Goal: Task Accomplishment & Management: Complete application form

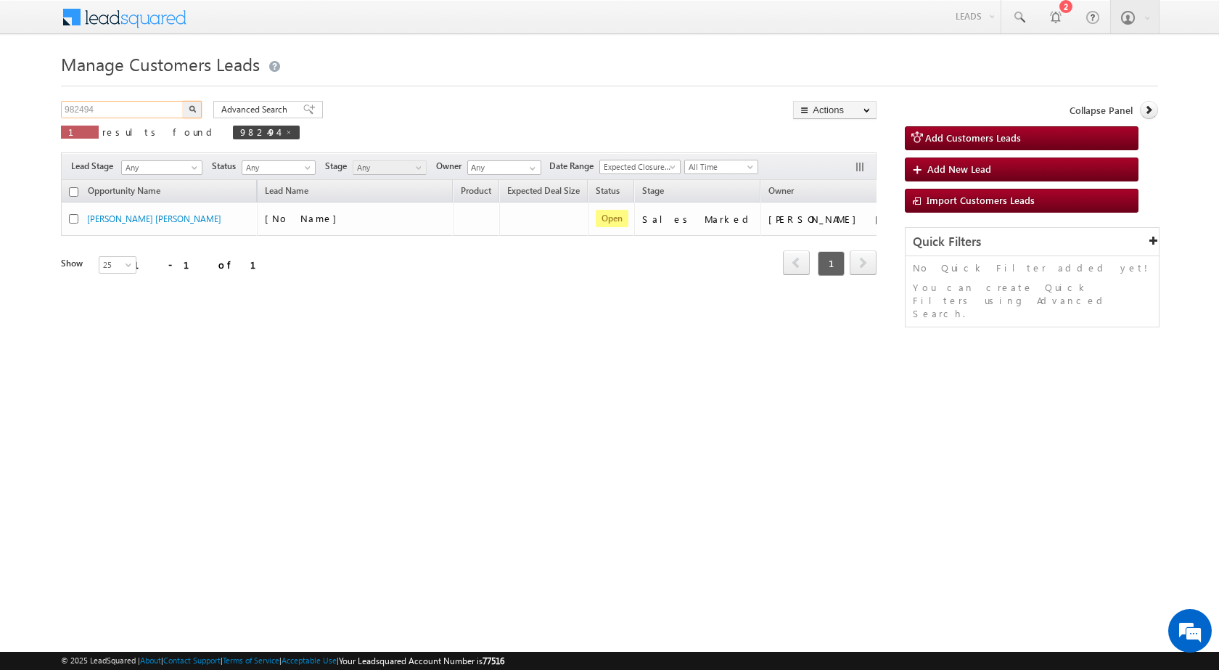
click at [78, 111] on input "982494" at bounding box center [123, 109] width 124 height 17
paste input "9362"
type input "989362"
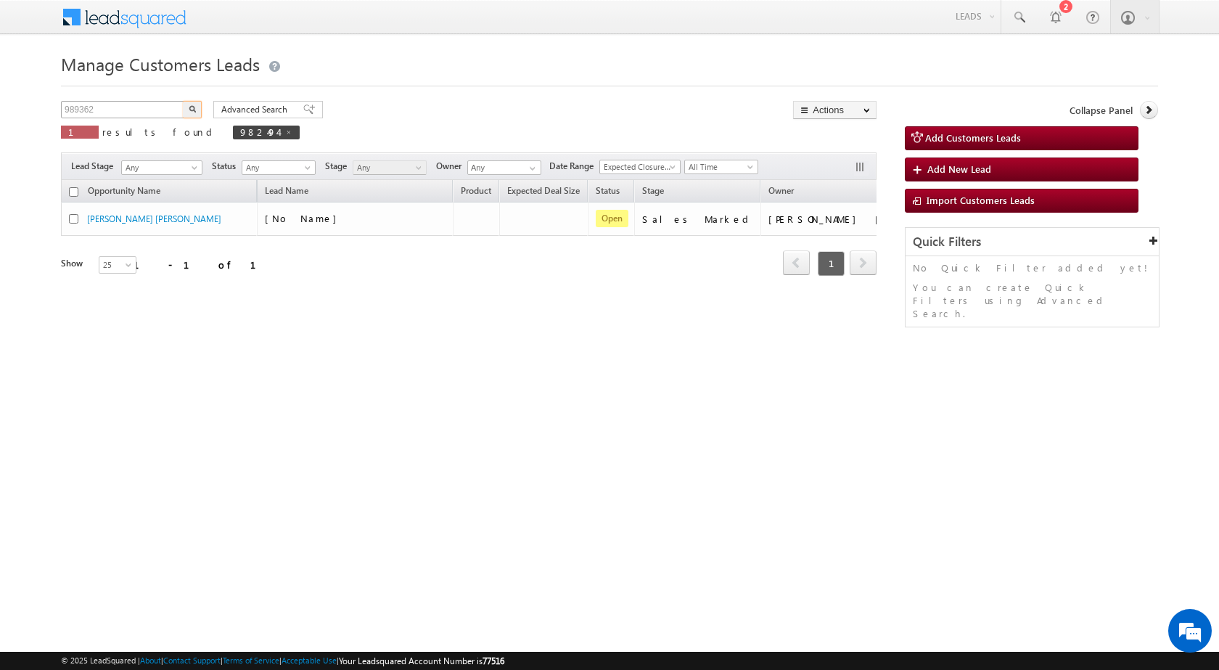
click at [183, 101] on button "button" at bounding box center [192, 109] width 19 height 17
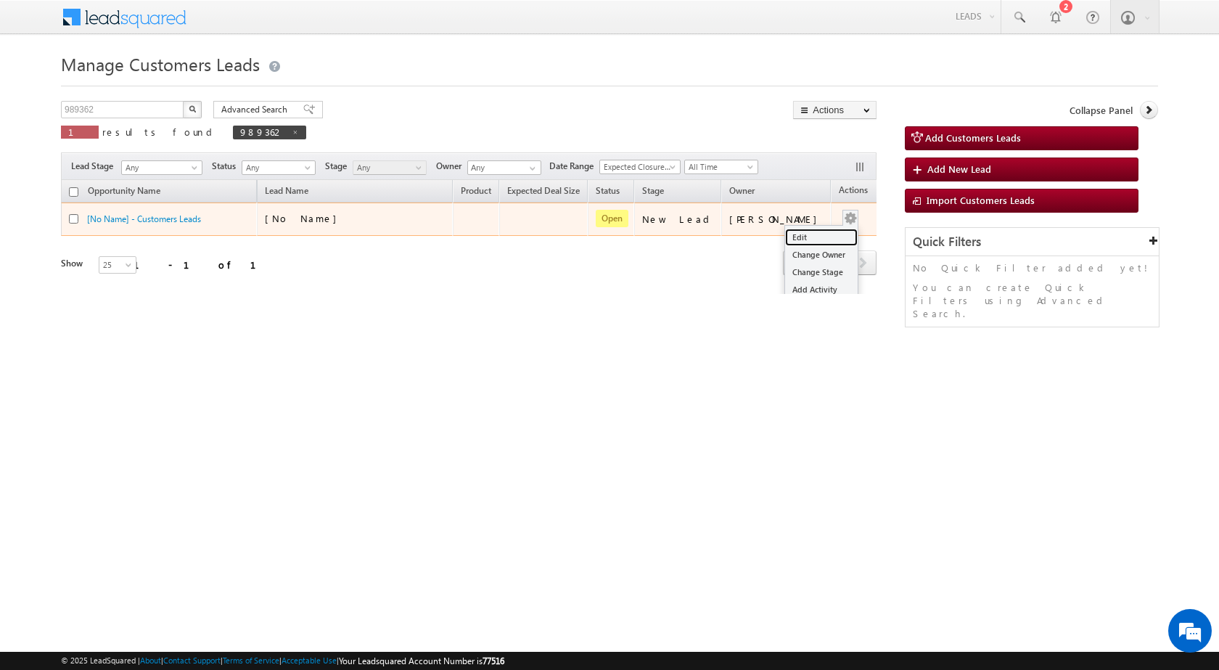
click at [817, 232] on link "Edit" at bounding box center [821, 237] width 73 height 17
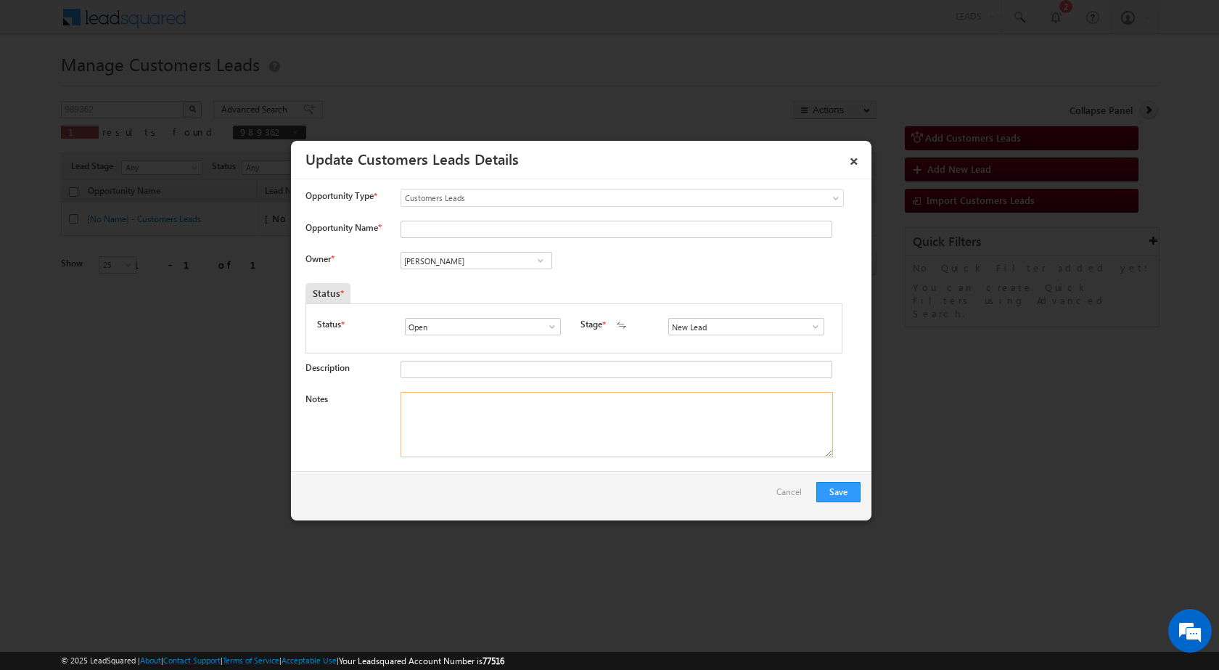
click at [570, 423] on textarea "Notes" at bounding box center [617, 424] width 433 height 65
paste textarea "989362 / [PERSON_NAME] / 7818068766 / CONSTRCUTION / OWNER HIMSELF / 281305 TO …"
type textarea "989362 / [PERSON_NAME] / 7818068766 / CONSTRCUTION / OWNER HIMSELF / 281305 TO …"
click at [808, 322] on span at bounding box center [815, 327] width 15 height 12
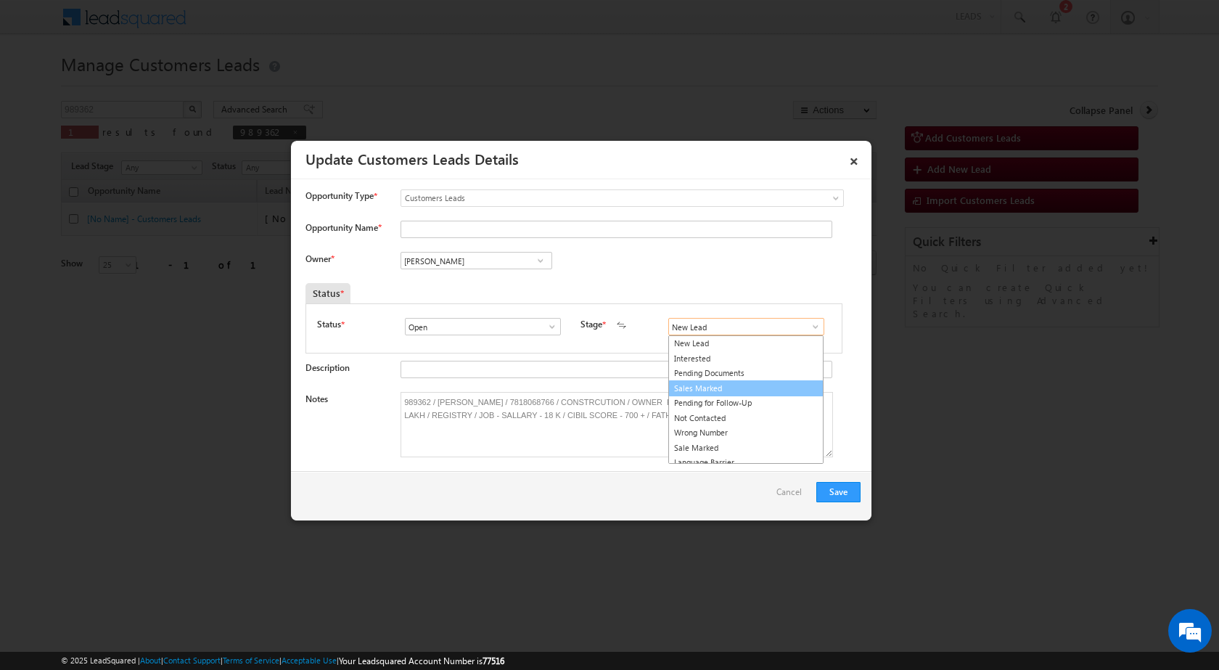
click at [732, 388] on link "Sales Marked" at bounding box center [745, 388] width 155 height 17
type input "Sales Marked"
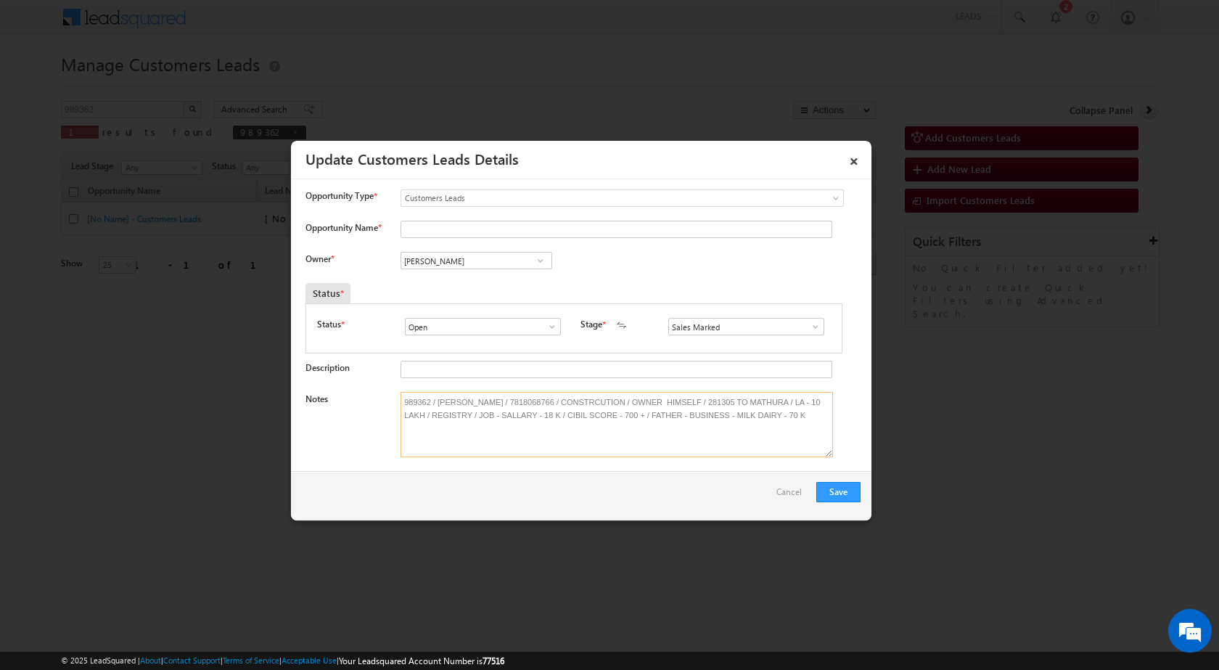
drag, startPoint x: 438, startPoint y: 396, endPoint x: 510, endPoint y: 385, distance: 72.6
click at [455, 232] on input "Opportunity Name *" at bounding box center [617, 229] width 432 height 17
paste input "[PERSON_NAME]"
type input "[PERSON_NAME]"
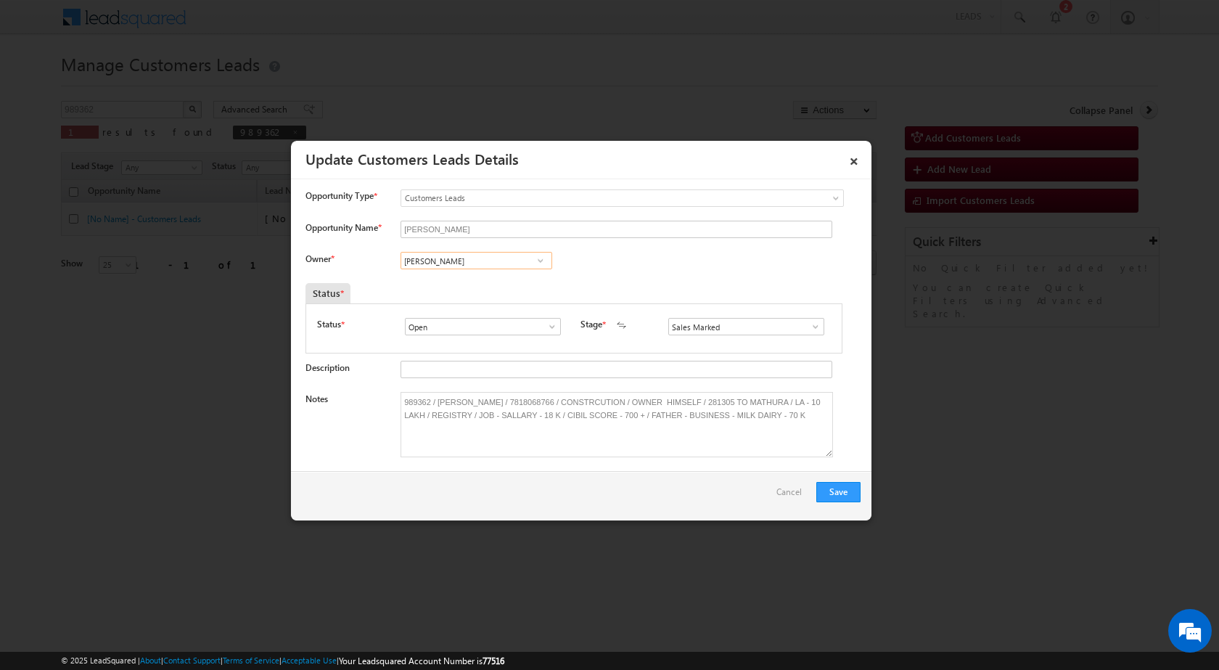
click at [466, 265] on input "[PERSON_NAME]" at bounding box center [477, 260] width 152 height 17
paste input "[EMAIL_ADDRESS][DOMAIN_NAME]"
click at [464, 279] on link "[PERSON_NAME] [EMAIL_ADDRESS][DOMAIN_NAME]" at bounding box center [477, 283] width 152 height 28
type input "[PERSON_NAME]"
click at [832, 488] on button "Save" at bounding box center [838, 492] width 44 height 20
